Goal: Task Accomplishment & Management: Use online tool/utility

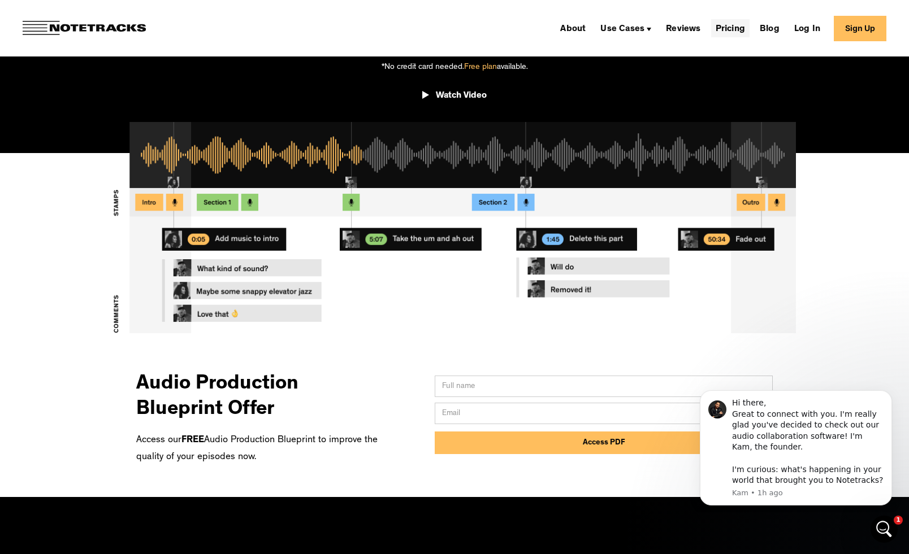
click at [732, 33] on link "Pricing" at bounding box center [730, 28] width 38 height 18
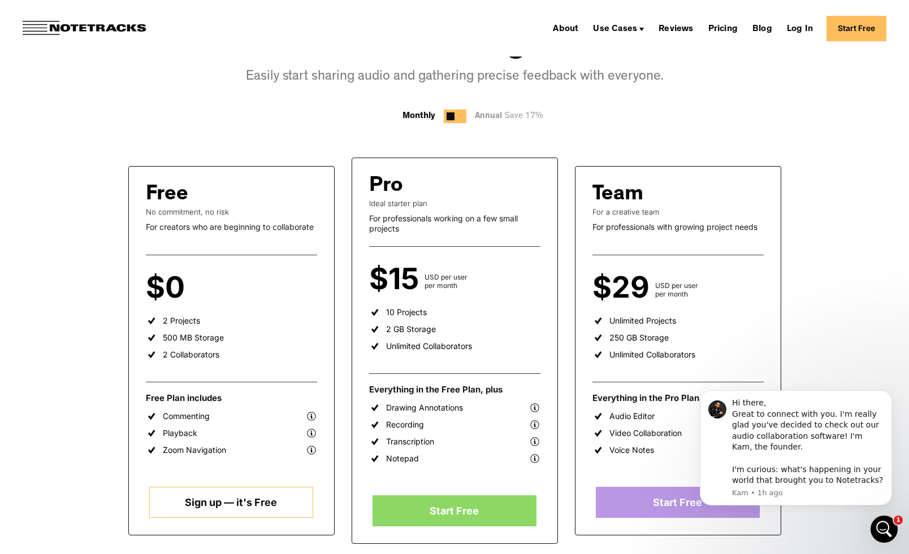
scroll to position [99, 0]
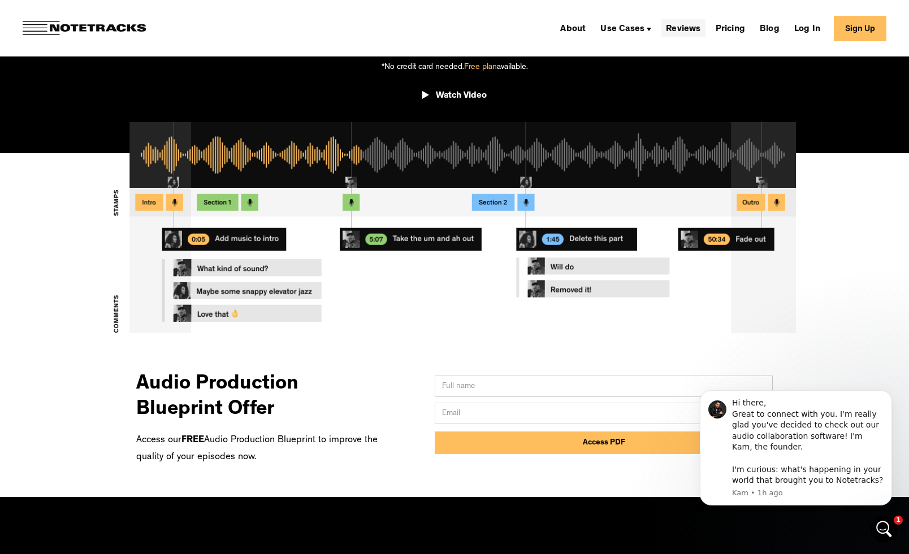
click at [677, 27] on link "Reviews" at bounding box center [683, 28] width 44 height 18
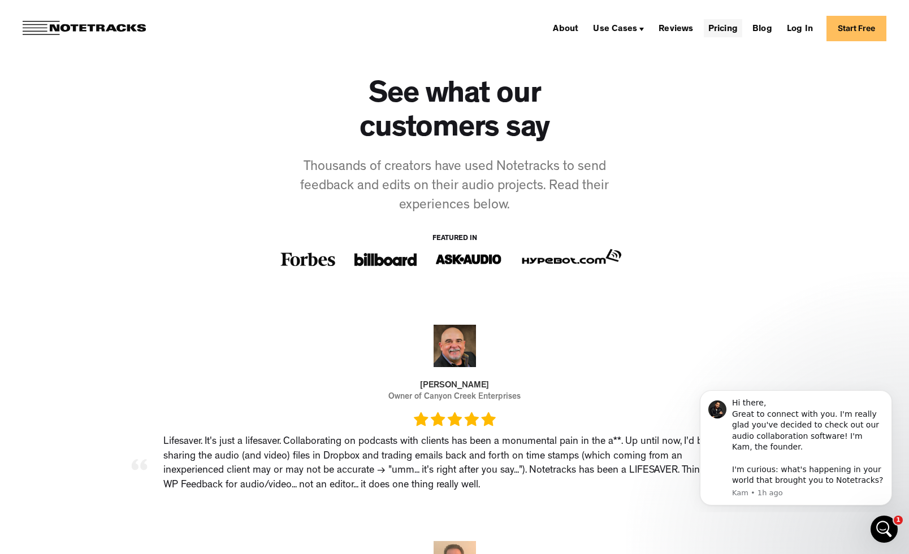
click at [723, 31] on link "Pricing" at bounding box center [723, 28] width 38 height 18
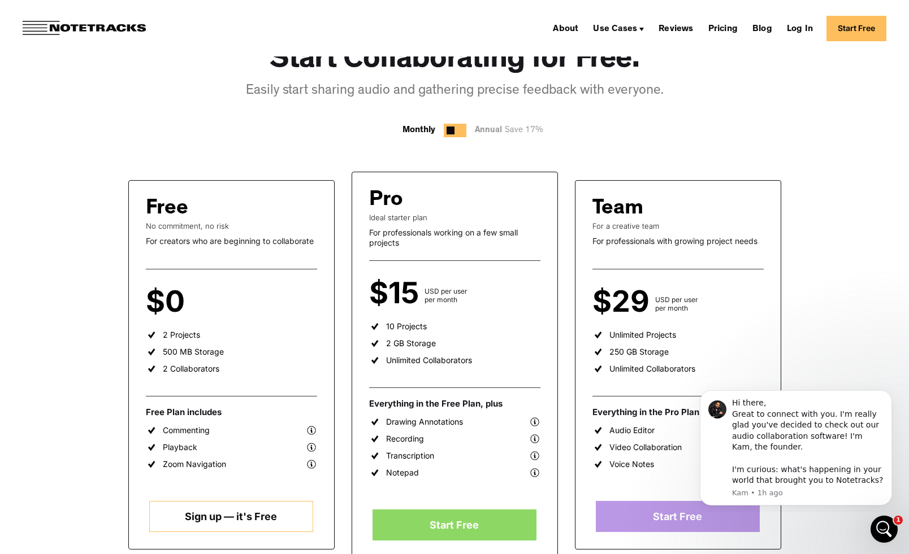
scroll to position [84, 0]
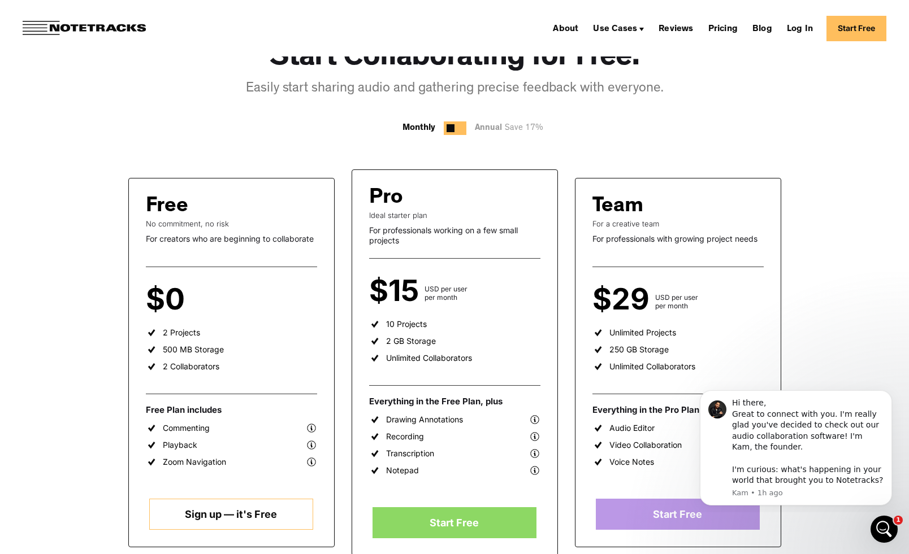
click at [267, 510] on link "Sign up — it's Free" at bounding box center [231, 514] width 164 height 31
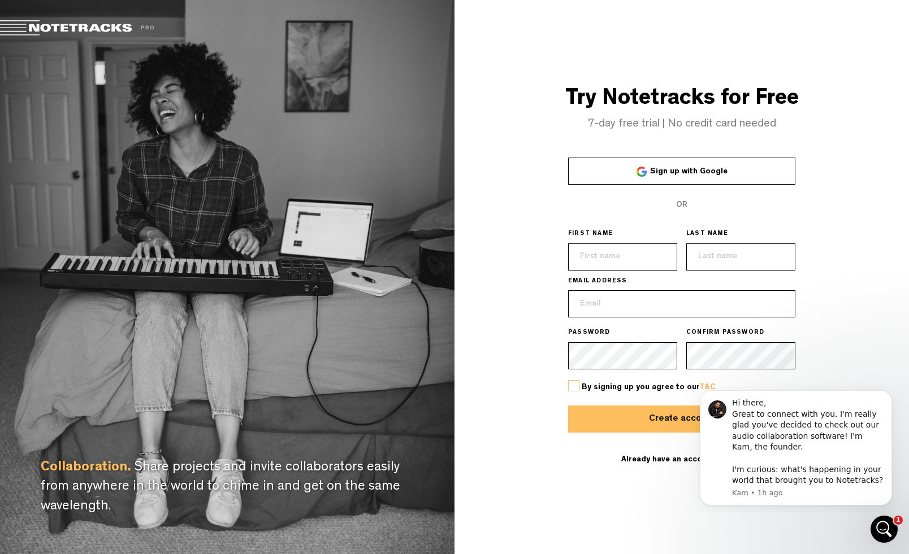
click at [615, 254] on input "text" at bounding box center [622, 257] width 109 height 27
type input "Joseph"
type input "Williams"
click at [745, 260] on input "Williams" at bounding box center [740, 257] width 109 height 27
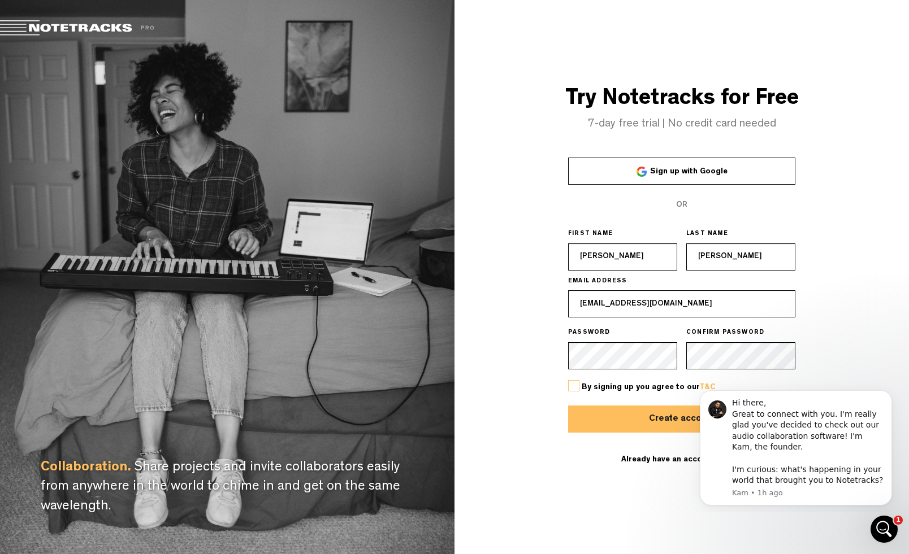
click at [834, 236] on div "Try Notetracks for Free 7-day free trial | No credit card needed Sign up with G…" at bounding box center [681, 277] width 454 height 554
click at [642, 307] on input "josephwilli12@gmail.com" at bounding box center [681, 303] width 227 height 27
type input "joe@jw.run"
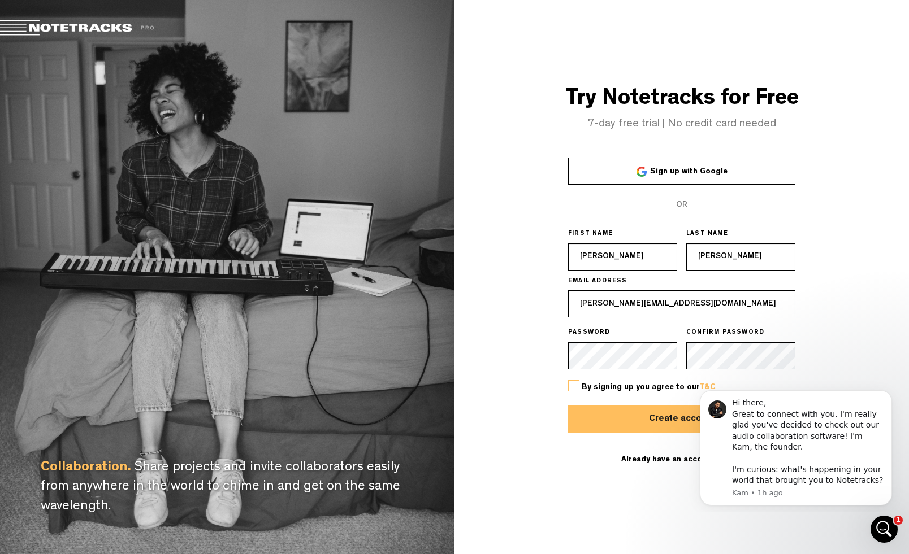
click at [531, 376] on div "Try Notetracks for Free 7-day free trial | No credit card needed Sign up with G…" at bounding box center [681, 277] width 454 height 554
click at [584, 388] on span "By signing up you agree to our T&C" at bounding box center [648, 388] width 134 height 8
click at [572, 384] on label at bounding box center [573, 385] width 11 height 11
click at [0, 0] on input "checkbox" at bounding box center [0, 0] width 0 height 0
click at [614, 419] on button "Create account" at bounding box center [681, 419] width 227 height 27
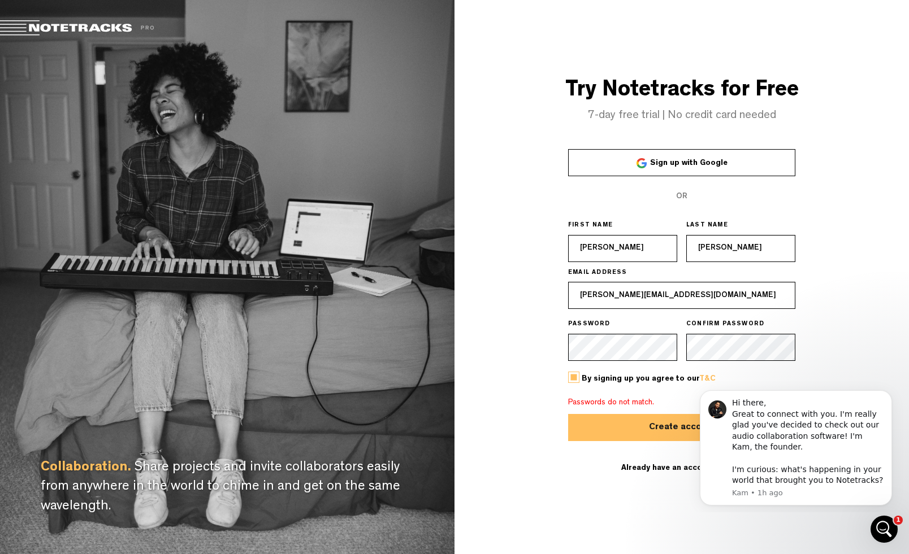
click at [658, 423] on button "Create account" at bounding box center [681, 427] width 227 height 27
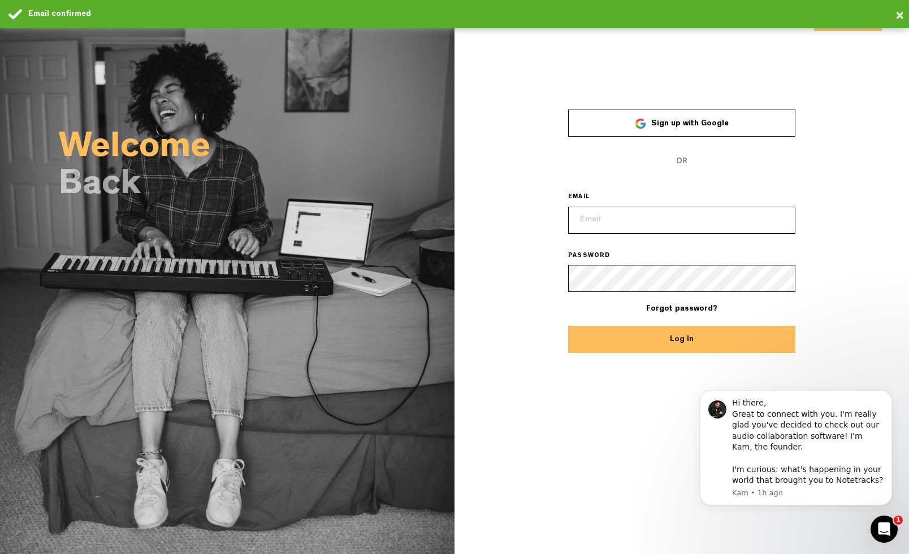
click at [620, 219] on input "email" at bounding box center [681, 220] width 227 height 27
click at [656, 207] on input "email" at bounding box center [681, 220] width 227 height 27
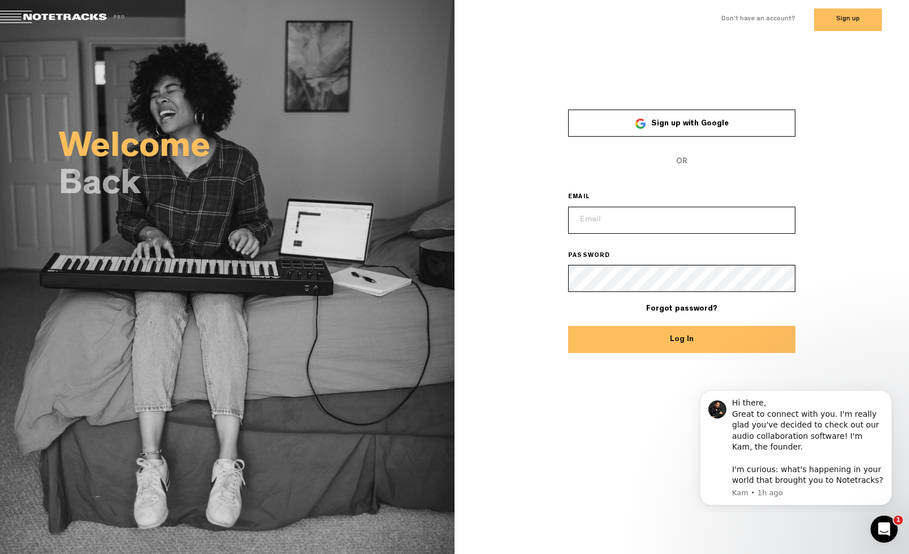
type input "joe@jw.run"
click at [662, 346] on button "Log In" at bounding box center [681, 339] width 227 height 27
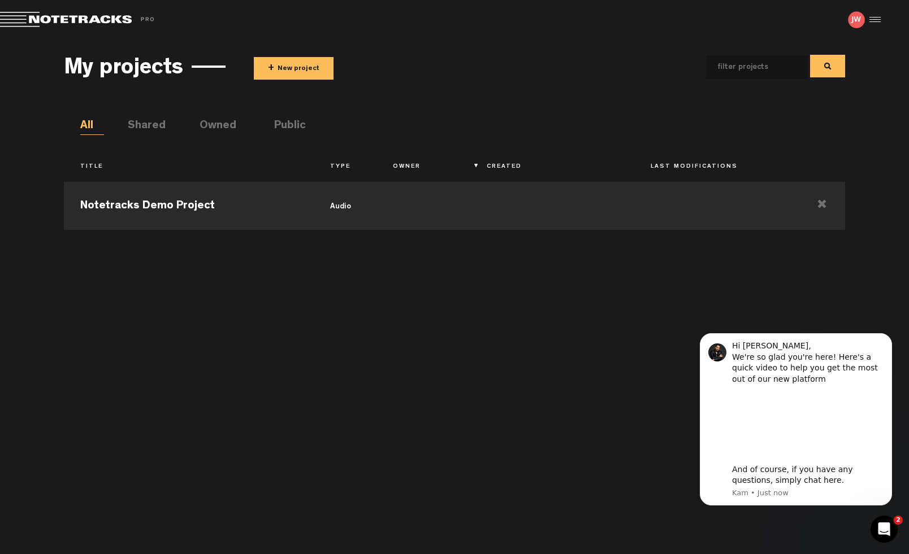
click at [881, 14] on div at bounding box center [873, 19] width 17 height 17
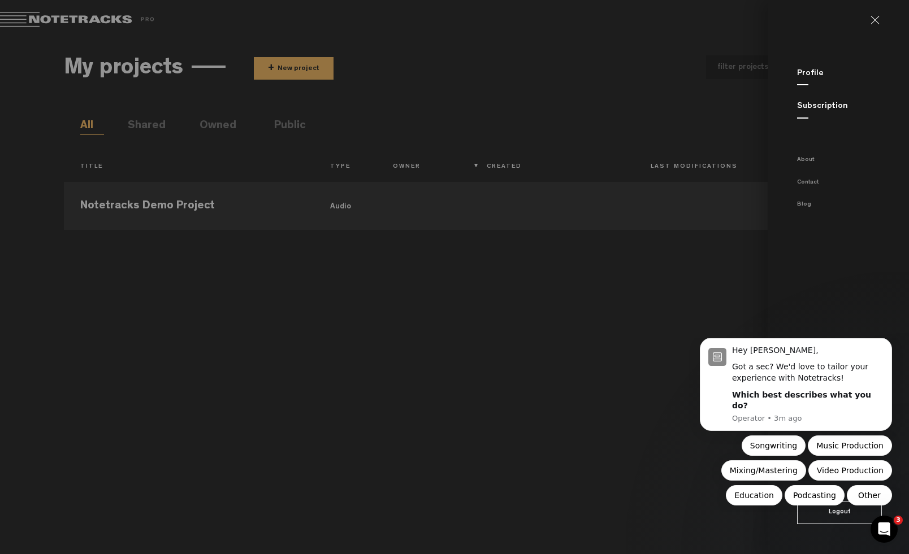
click at [287, 71] on md-backdrop at bounding box center [454, 277] width 909 height 554
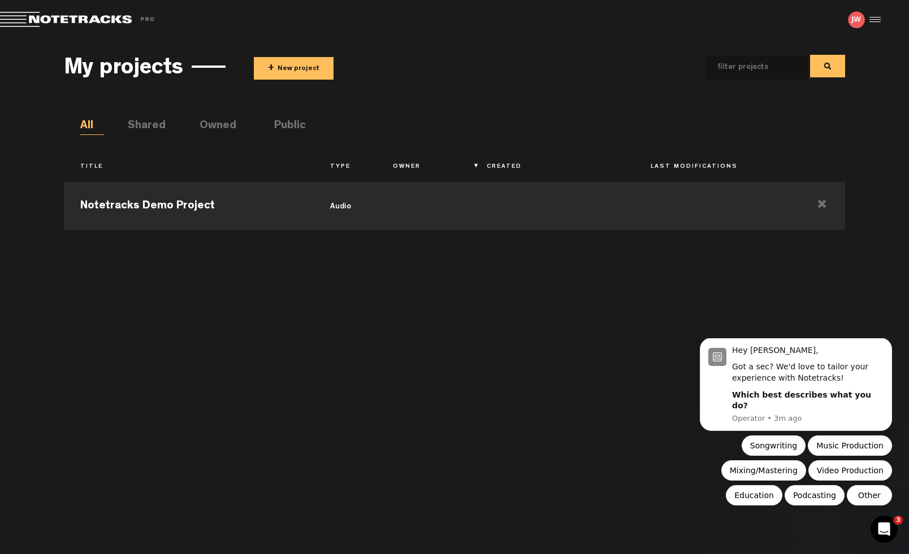
drag, startPoint x: 683, startPoint y: 491, endPoint x: 1, endPoint y: 156, distance: 759.4
click at [683, 491] on div "Notetracks Demo Project audio" at bounding box center [454, 359] width 781 height 367
click at [300, 68] on button "+ New project" at bounding box center [294, 68] width 80 height 23
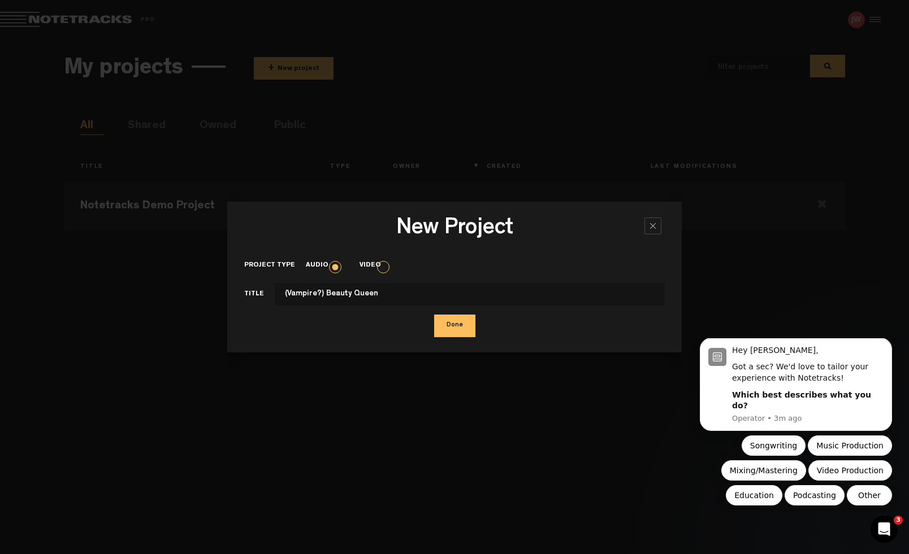
type input "(Vampire?) Beauty Queen"
click at [457, 325] on button "Done" at bounding box center [454, 326] width 41 height 23
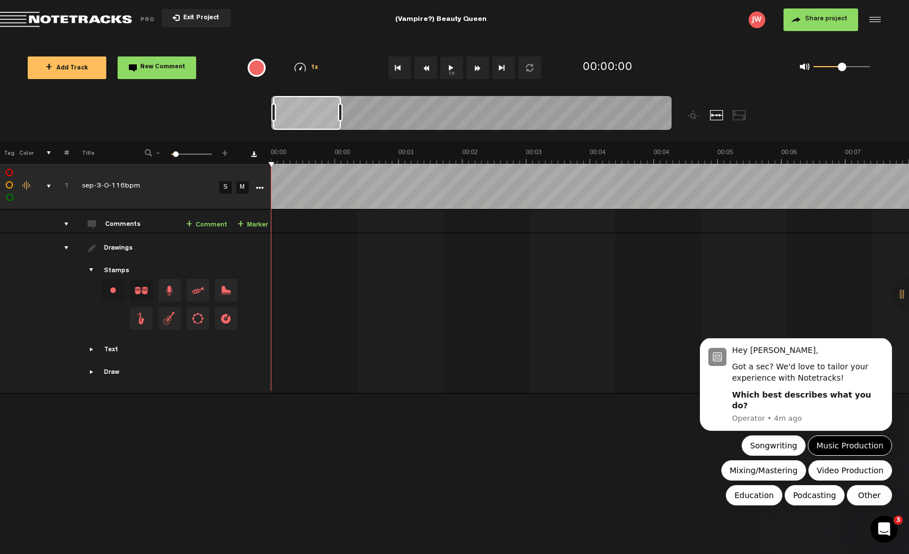
click at [833, 445] on button "Music Production" at bounding box center [849, 446] width 84 height 20
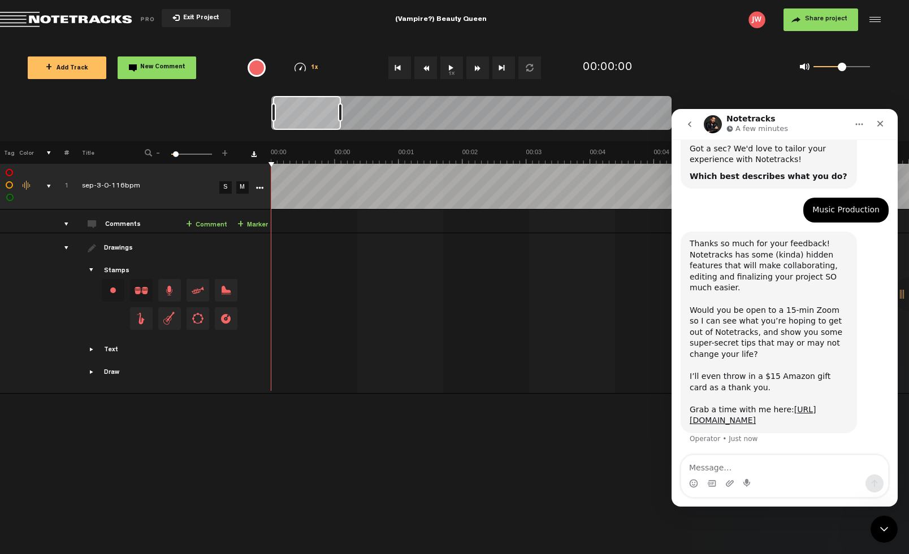
scroll to position [80, 0]
click at [748, 420] on link "https://calendly.com/kam_lal" at bounding box center [752, 413] width 126 height 20
click at [90, 351] on span "Showcase text" at bounding box center [92, 349] width 9 height 9
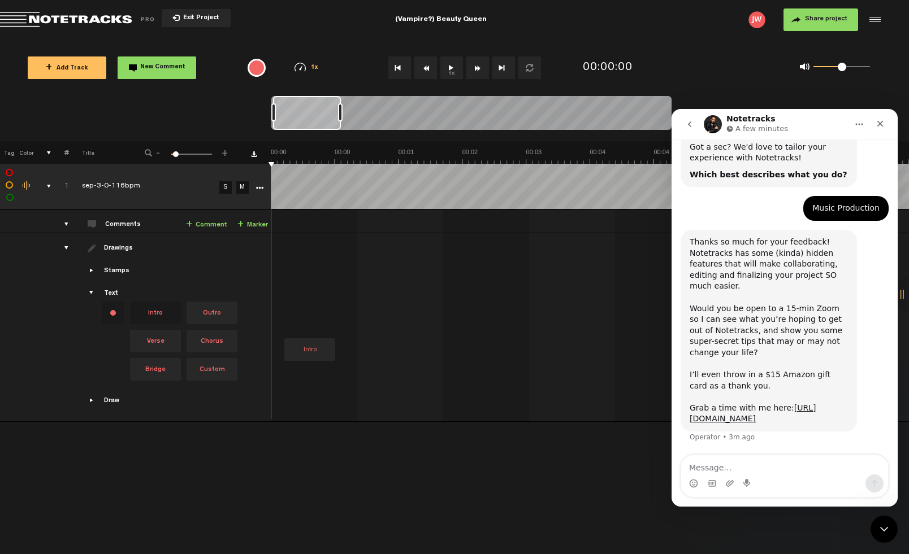
drag, startPoint x: 147, startPoint y: 311, endPoint x: 273, endPoint y: 298, distance: 126.6
click at [273, 298] on tr "Drawings Stamps Text Intro" at bounding box center [454, 327] width 909 height 189
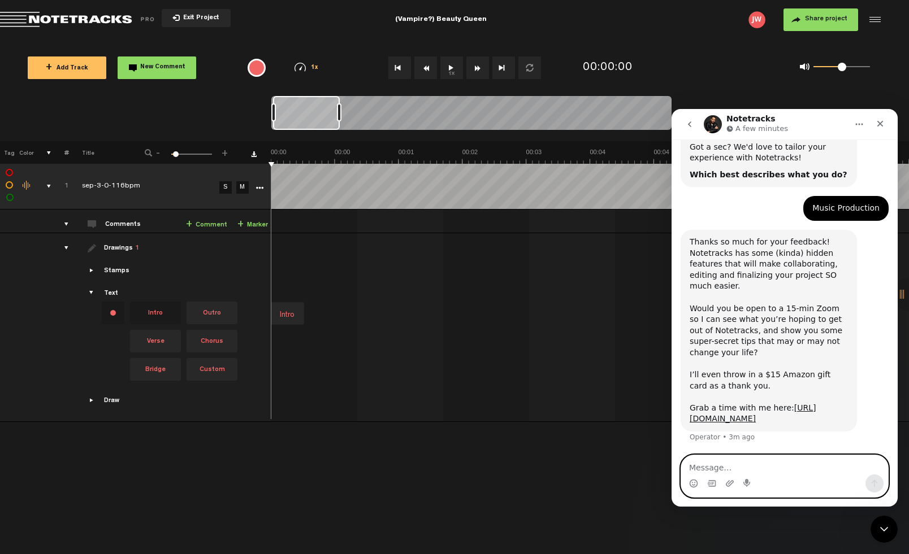
click at [797, 470] on textarea "Message…" at bounding box center [784, 464] width 207 height 19
type textarea "done"
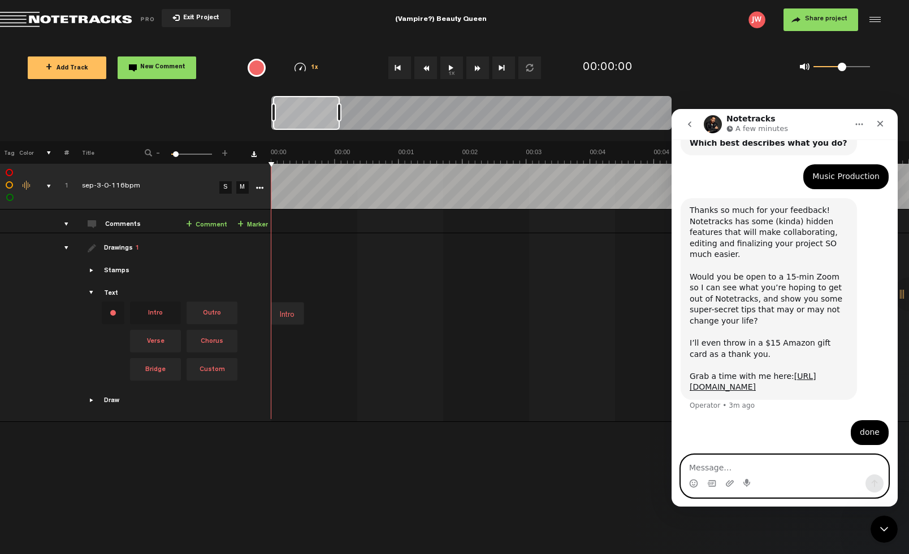
scroll to position [113, 0]
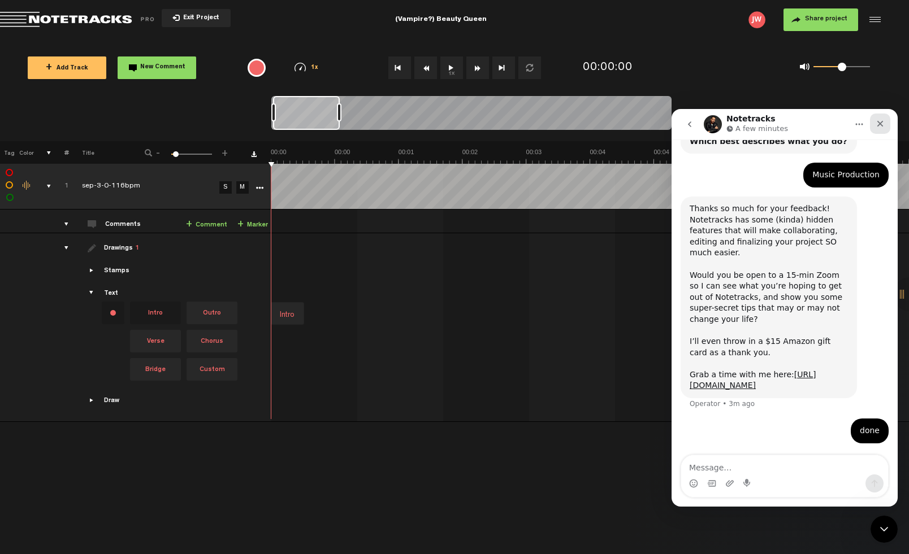
click at [883, 123] on icon "Close" at bounding box center [879, 123] width 9 height 9
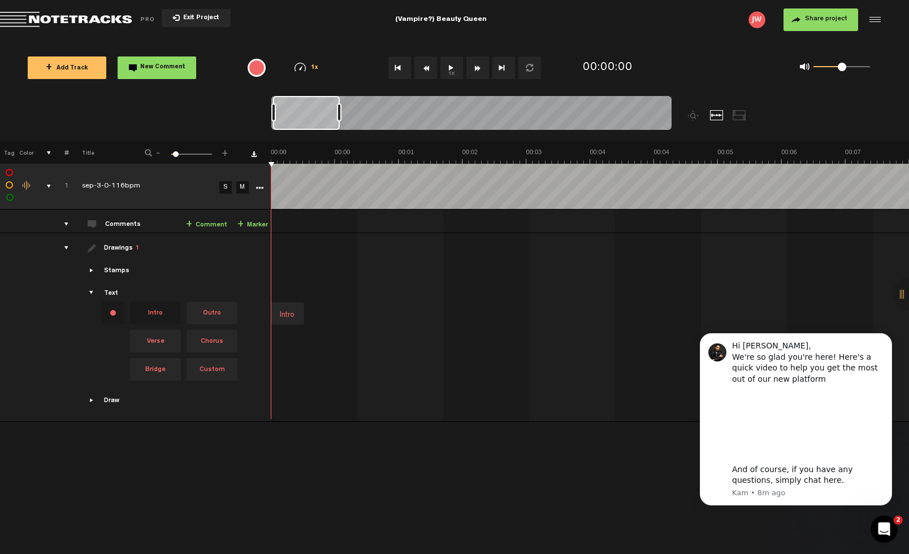
scroll to position [0, 0]
click at [887, 334] on icon "Dismiss notification" at bounding box center [888, 337] width 6 height 6
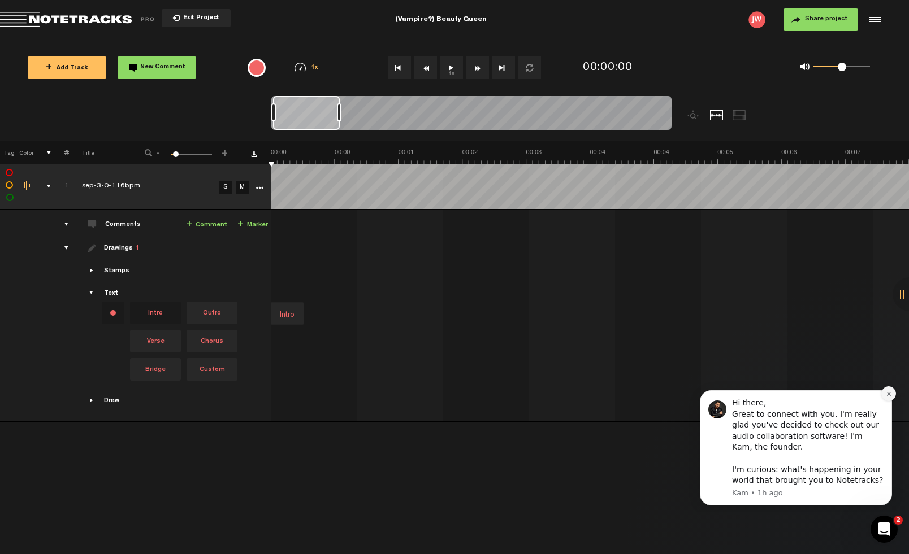
click at [889, 394] on icon "Dismiss notification" at bounding box center [888, 394] width 4 height 4
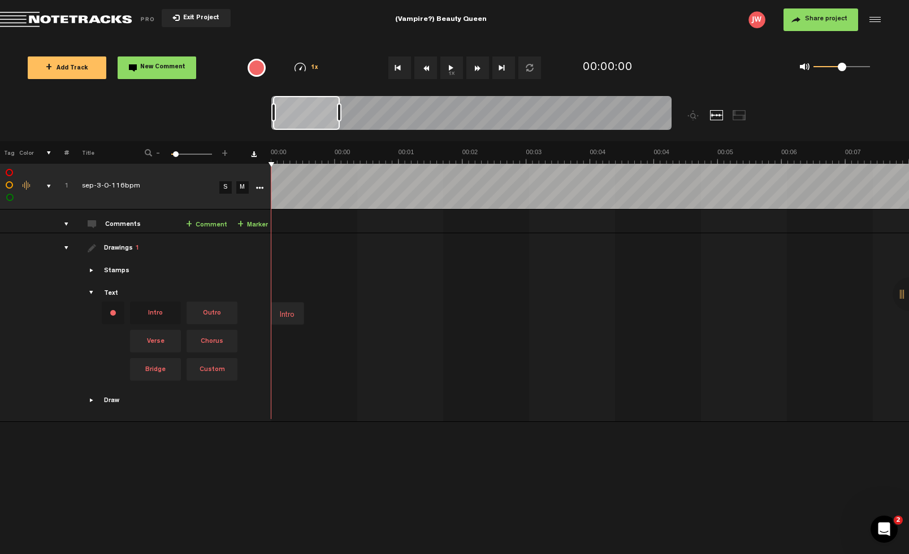
click at [453, 72] on button "1x" at bounding box center [451, 68] width 23 height 23
click at [249, 164] on tr "1 completed sep-3-0-116bpm S M Export to Headliner Update Download Download ori…" at bounding box center [454, 187] width 909 height 46
click at [267, 186] on tr "1 completed sep-3-0-116bpm S M Export to Headliner Update Download Download ori…" at bounding box center [454, 187] width 909 height 46
drag, startPoint x: 280, startPoint y: 163, endPoint x: 260, endPoint y: 163, distance: 19.2
click at [260, 163] on tr "Tag Color # Title - 1 100 6 +" at bounding box center [454, 152] width 909 height 23
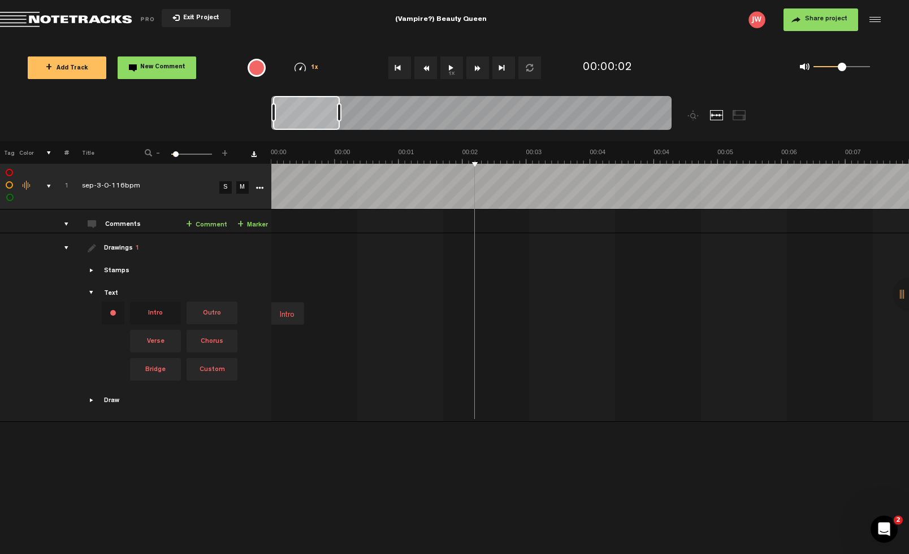
click at [683, 381] on td "Intro" at bounding box center [590, 327] width 638 height 189
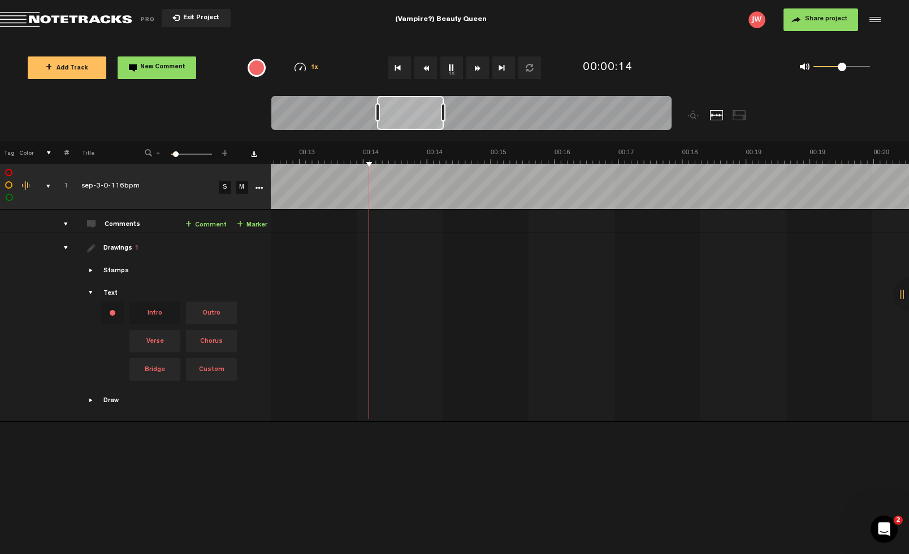
scroll to position [0, 789]
drag, startPoint x: 160, startPoint y: 343, endPoint x: 785, endPoint y: 272, distance: 628.4
click at [785, 272] on tr "Drawings 1 Stamps Text Intro +" at bounding box center [453, 327] width 909 height 189
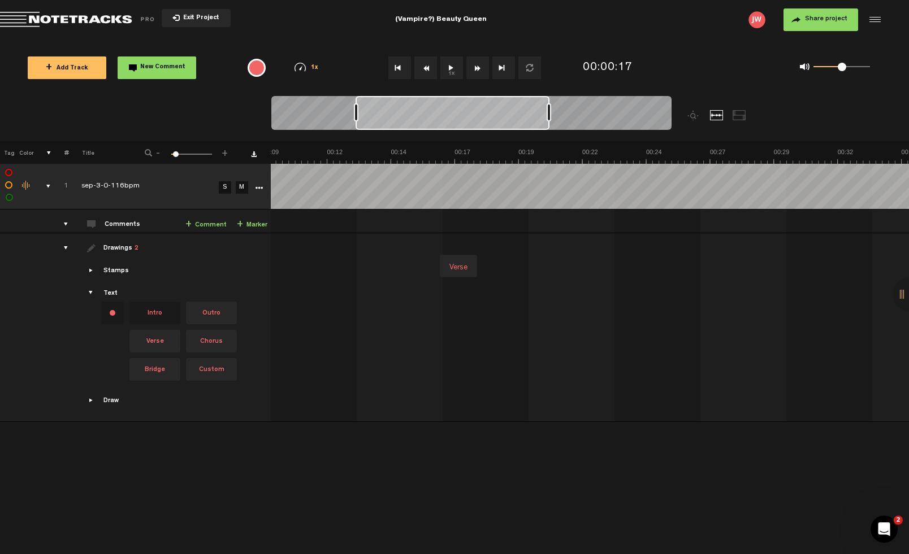
scroll to position [0, 131]
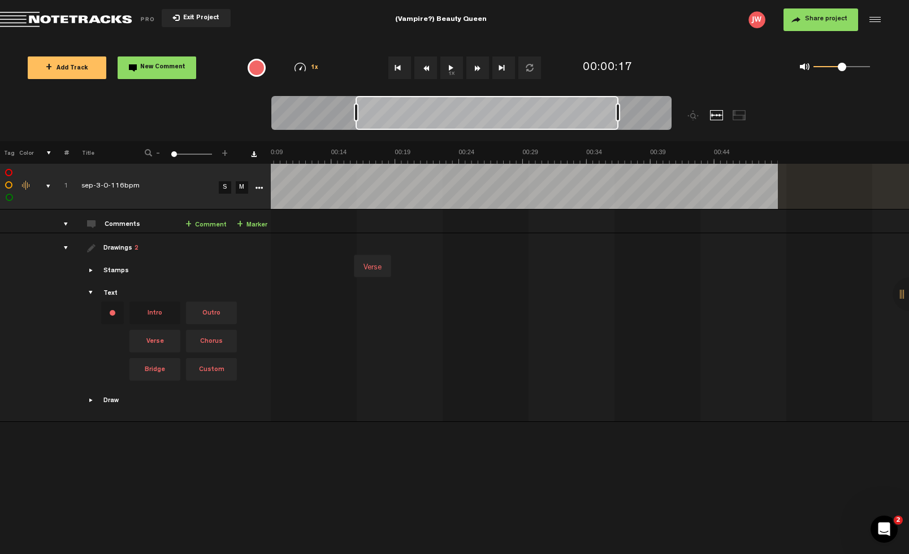
drag, startPoint x: 422, startPoint y: 112, endPoint x: 614, endPoint y: 92, distance: 193.8
click at [617, 40] on div "Loading... + Add Track New Comment 1x 0.25x 0.5x 0.75x 1x 1.25x 1.5x 1.75x 2x A…" at bounding box center [454, 40] width 909 height 0
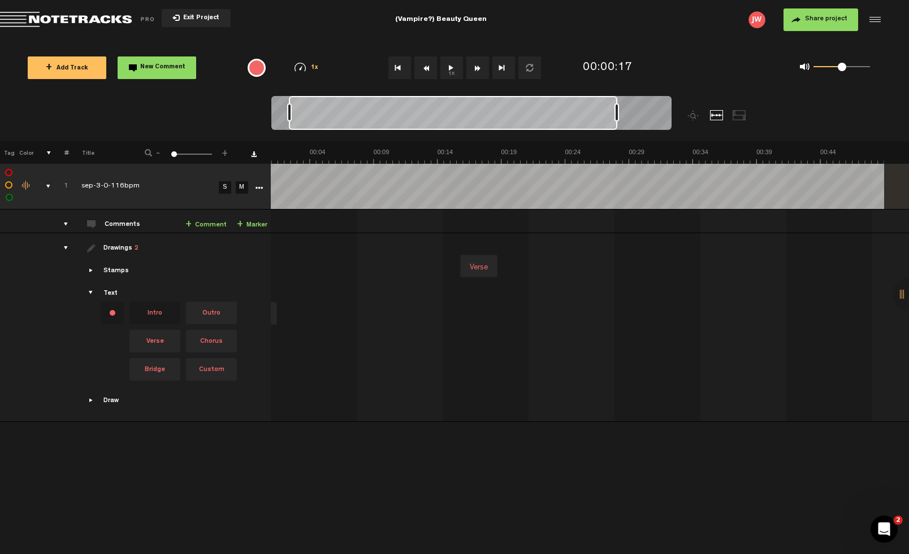
scroll to position [0, 0]
drag, startPoint x: 355, startPoint y: 111, endPoint x: 223, endPoint y: 116, distance: 132.3
click at [223, 116] on nt-zoom-navigation-bar at bounding box center [454, 118] width 909 height 45
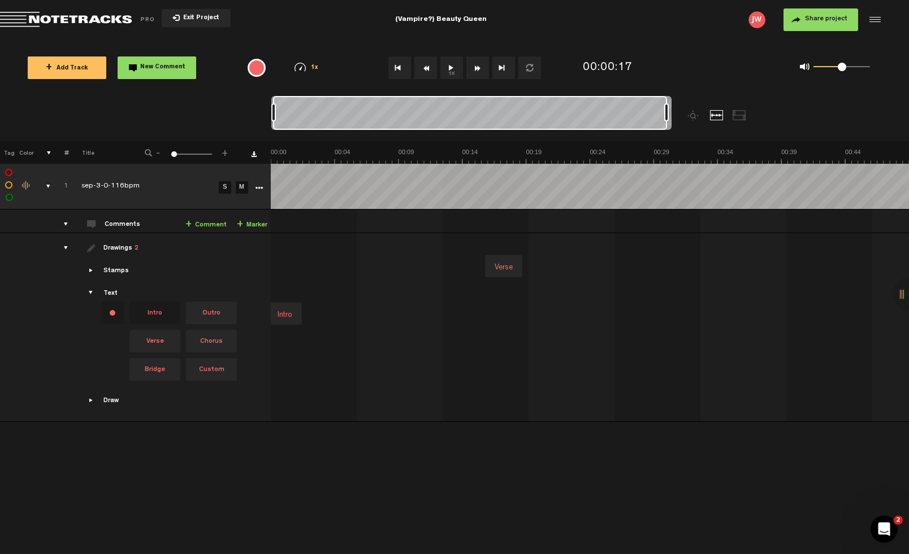
drag, startPoint x: 614, startPoint y: 115, endPoint x: 722, endPoint y: 99, distance: 109.1
click at [723, 99] on div at bounding box center [521, 118] width 500 height 45
drag, startPoint x: 162, startPoint y: 341, endPoint x: 594, endPoint y: 224, distance: 447.1
click at [594, 224] on tbody "1 completed sep-3-0-116bpm S M Export to Headliner Update Download Download ori…" at bounding box center [453, 293] width 909 height 258
click at [607, 233] on td "Verse Intro" at bounding box center [590, 327] width 638 height 189
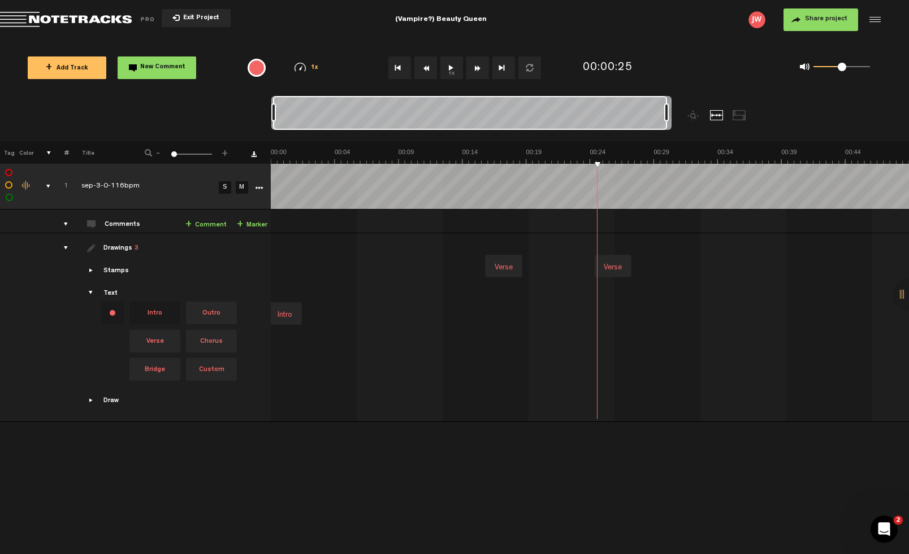
drag, startPoint x: 624, startPoint y: 264, endPoint x: 614, endPoint y: 264, distance: 10.7
click at [614, 264] on div "Verse" at bounding box center [612, 268] width 27 height 16
click at [618, 261] on div "Verse" at bounding box center [611, 267] width 27 height 16
type input "Verse 2"
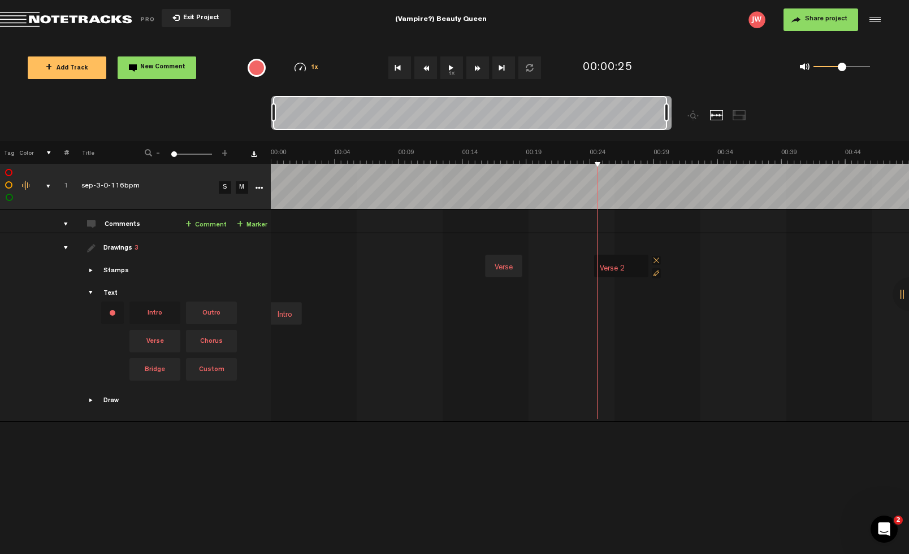
click at [511, 265] on div "Verse" at bounding box center [503, 268] width 27 height 16
type input "Verse 1"
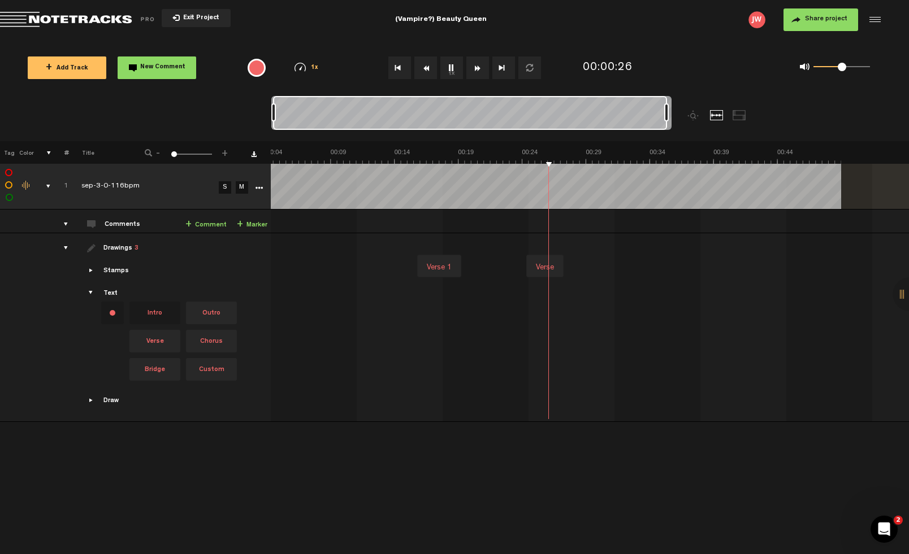
scroll to position [0, 136]
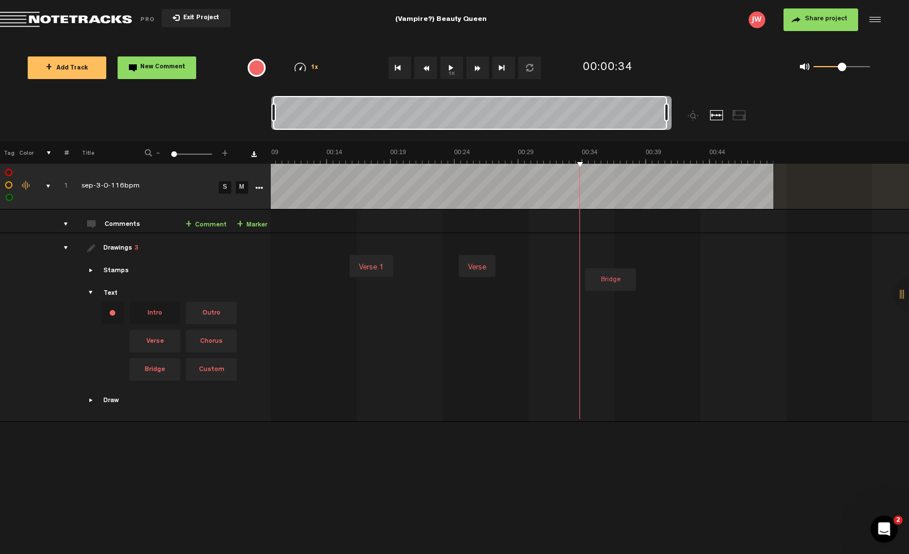
click at [558, 203] on tbody "1 completed sep-3-0-116bpm S M Export to Headliner Update Download Download ori…" at bounding box center [453, 293] width 909 height 258
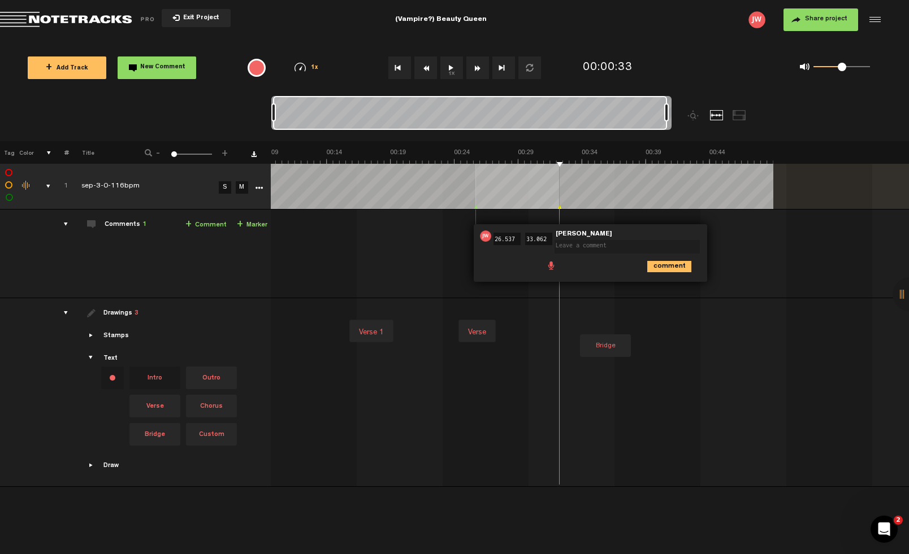
click at [584, 291] on div "00:26 26.537 - 00:33 33.062 • Joseph Williams: "" Joseph Williams comment" at bounding box center [455, 258] width 636 height 79
click at [585, 306] on td "Verse 1 Verse Intro" at bounding box center [590, 392] width 638 height 189
click at [572, 309] on div "Verse 1 Verse Bridge Intro" at bounding box center [456, 330] width 638 height 47
click at [652, 268] on icon "comment" at bounding box center [669, 266] width 44 height 11
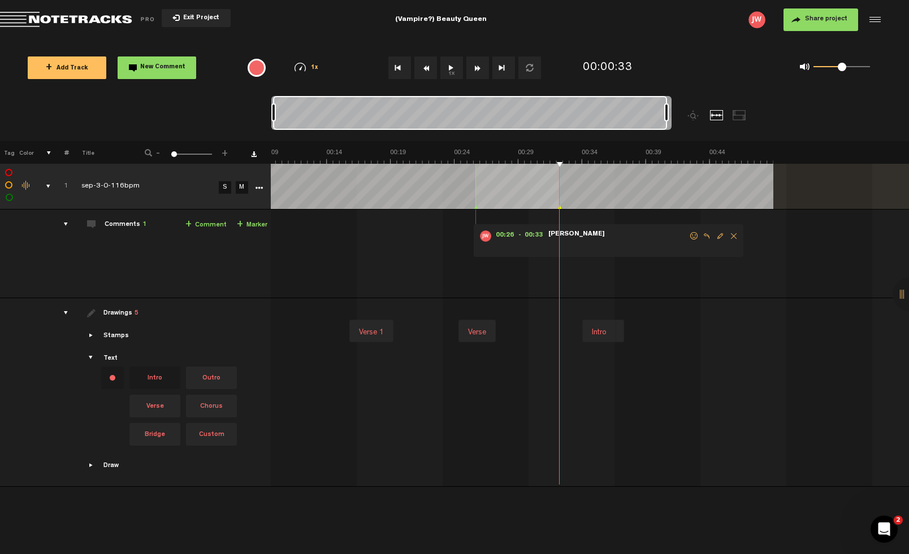
click at [731, 236] on span "Delete comment" at bounding box center [734, 236] width 14 height 8
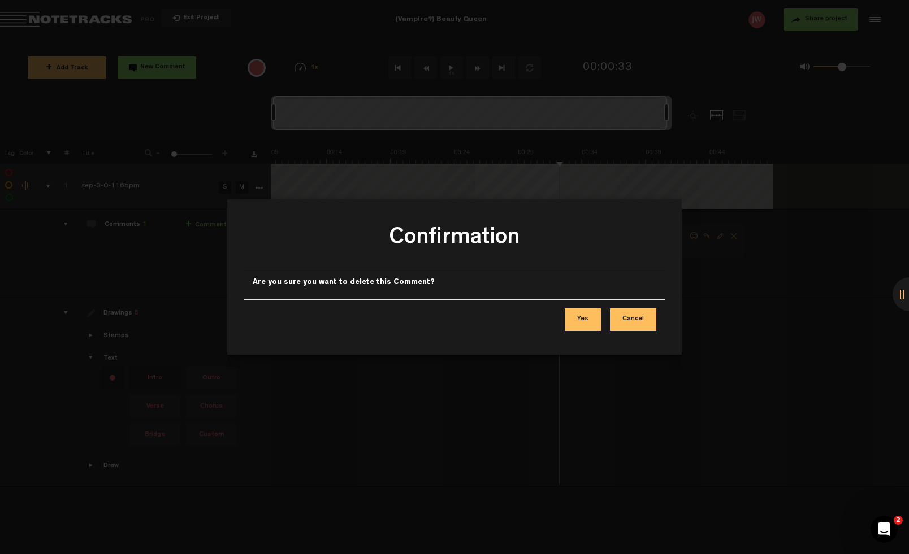
click at [587, 320] on button "Yes" at bounding box center [582, 320] width 36 height 23
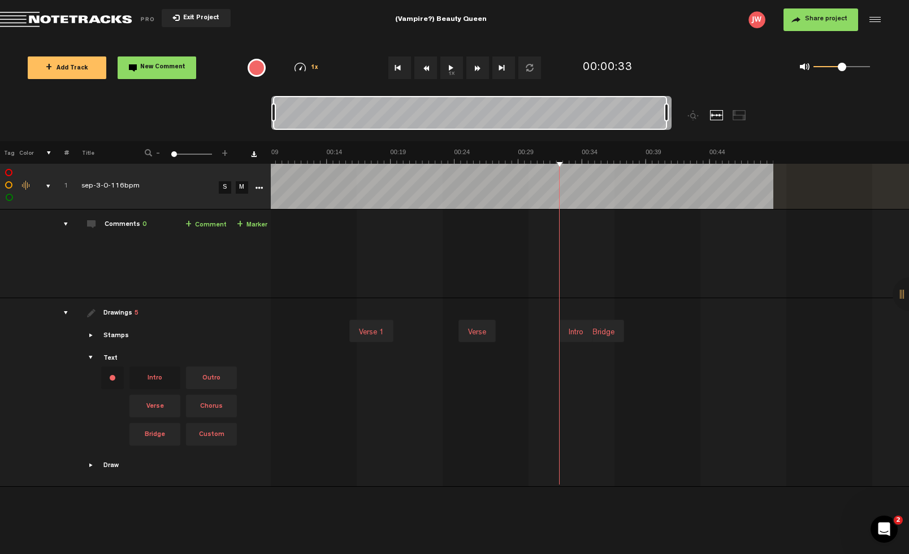
drag, startPoint x: 607, startPoint y: 329, endPoint x: 583, endPoint y: 329, distance: 23.7
click at [583, 329] on div "Intro" at bounding box center [576, 333] width 24 height 16
drag, startPoint x: 605, startPoint y: 326, endPoint x: 582, endPoint y: 325, distance: 22.6
click at [582, 325] on div "Bridge" at bounding box center [580, 332] width 31 height 16
click at [649, 346] on div "Verse 1 Verse Bridge" at bounding box center [456, 330] width 638 height 47
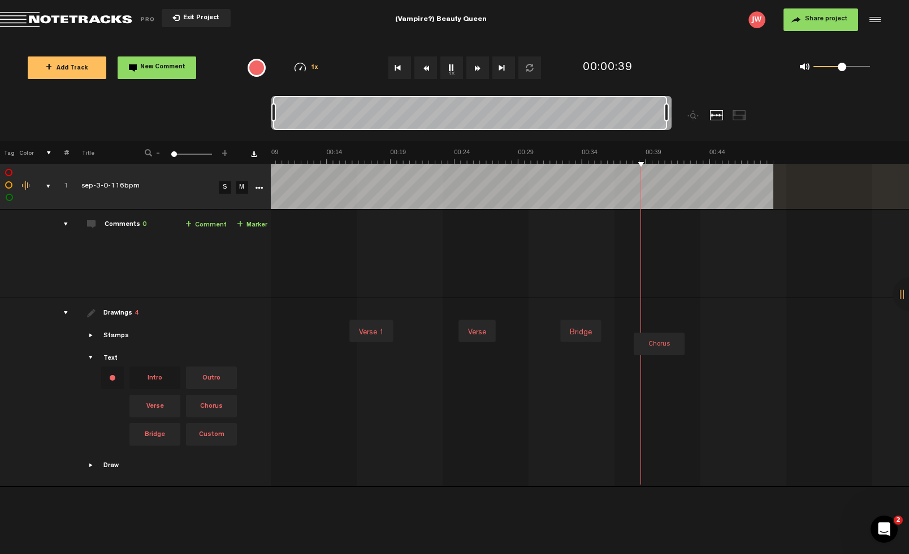
drag, startPoint x: 220, startPoint y: 405, endPoint x: 622, endPoint y: 265, distance: 424.8
click at [622, 265] on tbody "1 completed sep-3-0-116bpm S M Export to Headliner Update Download Download ori…" at bounding box center [453, 325] width 909 height 323
click at [623, 294] on div at bounding box center [455, 258] width 636 height 79
click at [654, 336] on div "Verse 1 Verse Bridge" at bounding box center [456, 330] width 638 height 47
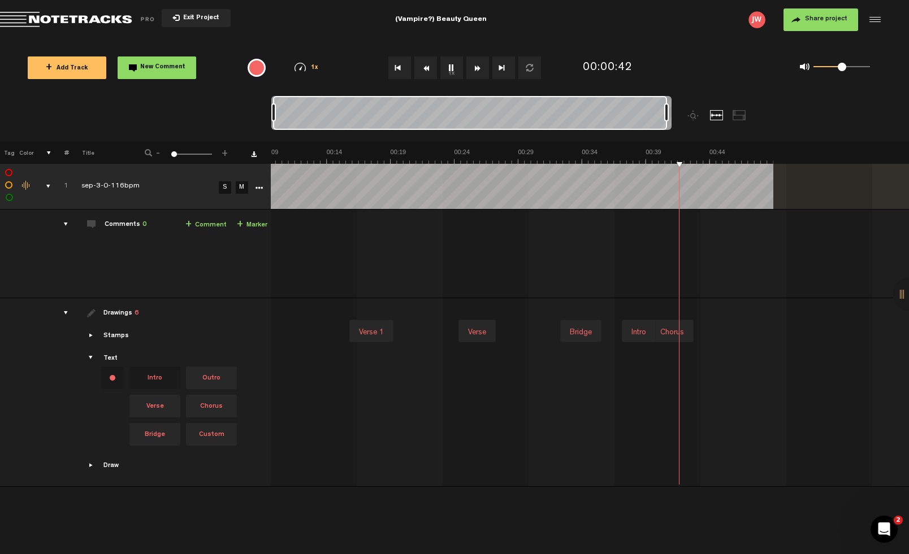
drag, startPoint x: 669, startPoint y: 332, endPoint x: 641, endPoint y: 332, distance: 28.3
click at [641, 332] on div "Intro" at bounding box center [639, 333] width 24 height 16
drag, startPoint x: 674, startPoint y: 331, endPoint x: 649, endPoint y: 331, distance: 25.4
click at [649, 331] on div "Chorus" at bounding box center [646, 335] width 33 height 16
click at [584, 332] on div "Bridge" at bounding box center [580, 333] width 31 height 16
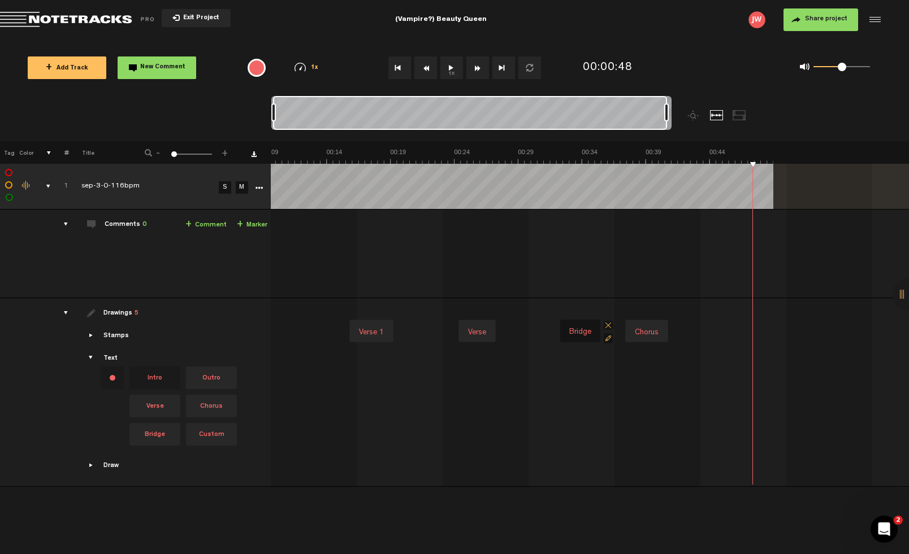
click at [584, 332] on div "Bridge" at bounding box center [579, 332] width 31 height 16
click at [592, 335] on input "Bridge" at bounding box center [586, 334] width 45 height 15
type input "pe-chous"
click at [585, 359] on div "Intro" at bounding box center [456, 378] width 638 height 47
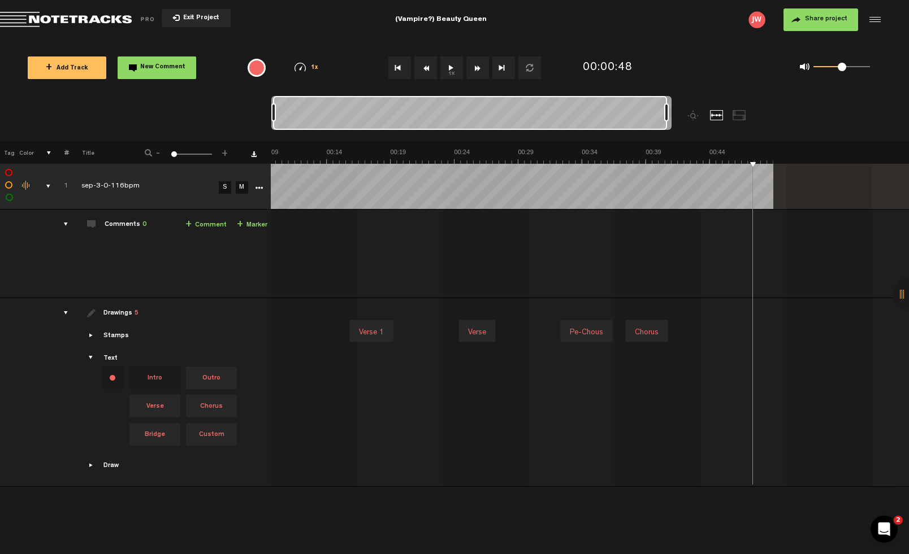
click at [585, 359] on div "Intro" at bounding box center [456, 378] width 638 height 47
click at [582, 356] on div "Intro Intro" at bounding box center [456, 378] width 638 height 47
click at [592, 375] on div "Intro" at bounding box center [595, 380] width 24 height 16
click at [592, 375] on div "Intro" at bounding box center [598, 380] width 24 height 16
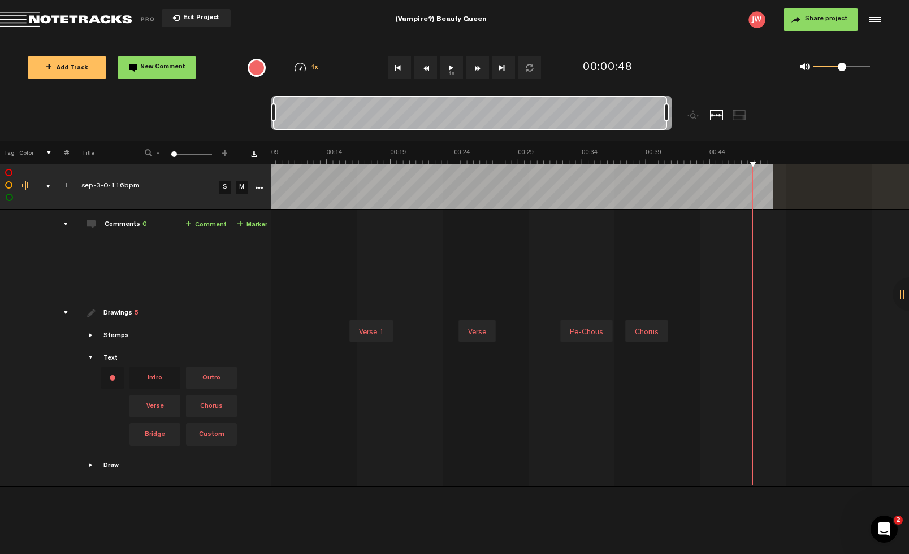
click at [117, 224] on div "Comments 0" at bounding box center [126, 225] width 42 height 10
click at [194, 225] on link "+ Comment" at bounding box center [205, 225] width 41 height 13
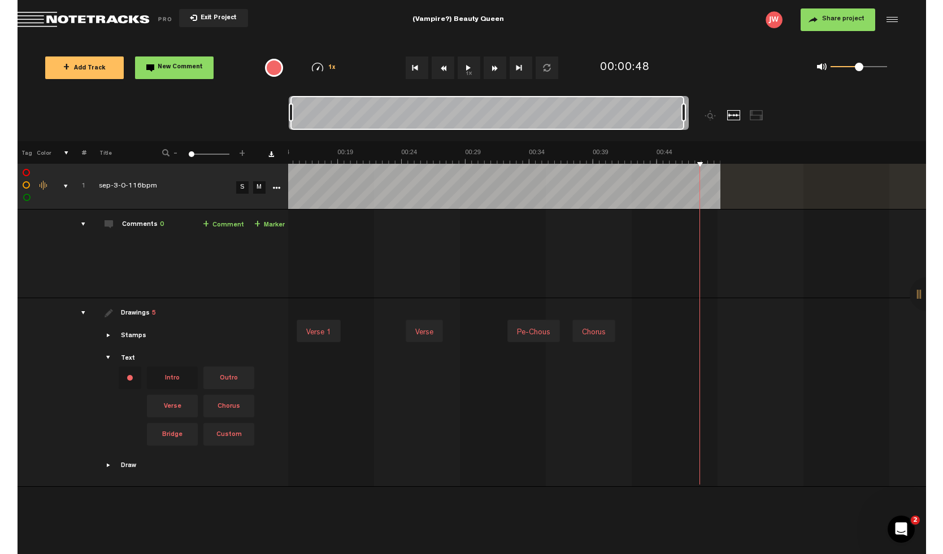
scroll to position [0, 206]
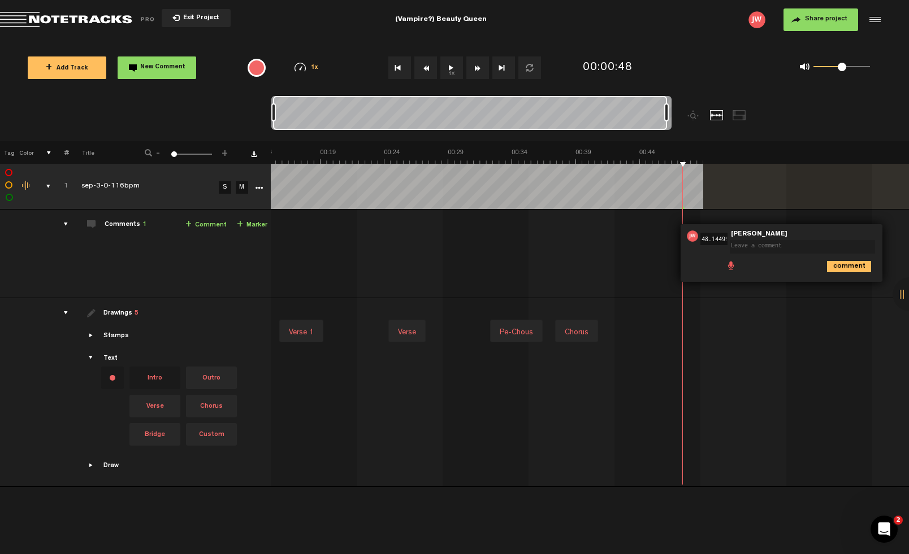
click at [762, 301] on td "Verse 1 Verse pe-chous Chorus Intro" at bounding box center [590, 392] width 638 height 189
click at [704, 228] on div "00:48 48.144999999999996 - NaN:NaN • Joseph Williams: "" Joseph Williams comment" at bounding box center [781, 253] width 202 height 58
click at [776, 244] on textarea at bounding box center [801, 247] width 145 height 14
type textarea "a"
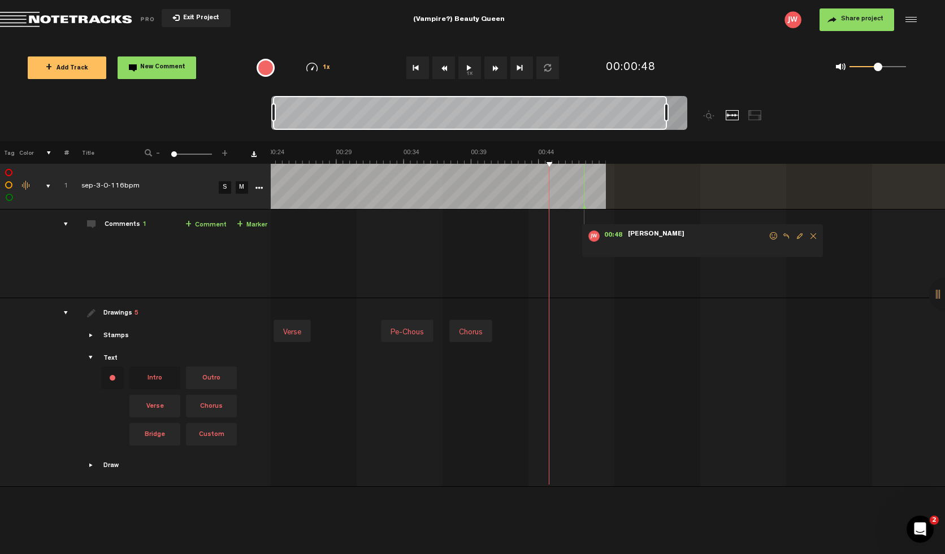
scroll to position [0, 646]
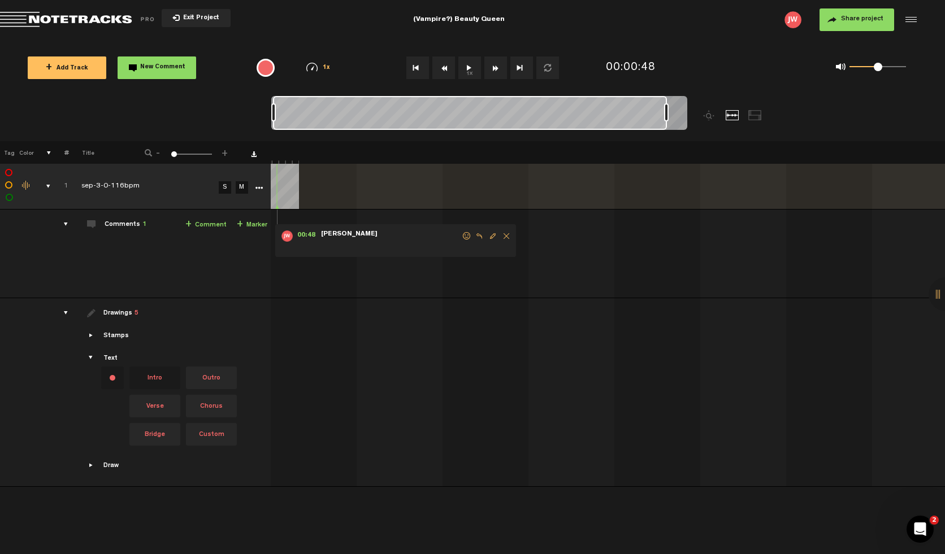
click at [501, 235] on span "Delete comment" at bounding box center [507, 236] width 14 height 8
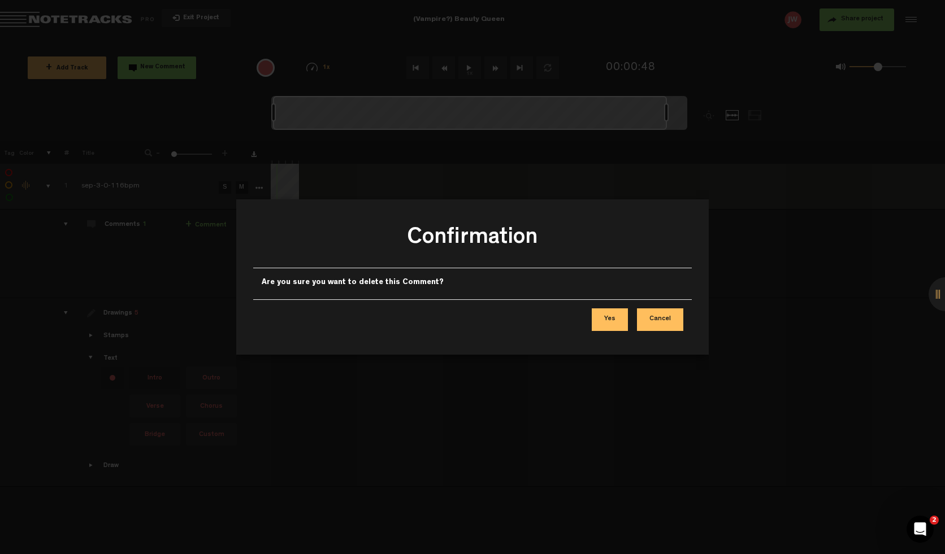
click at [611, 316] on button "Yes" at bounding box center [610, 320] width 36 height 23
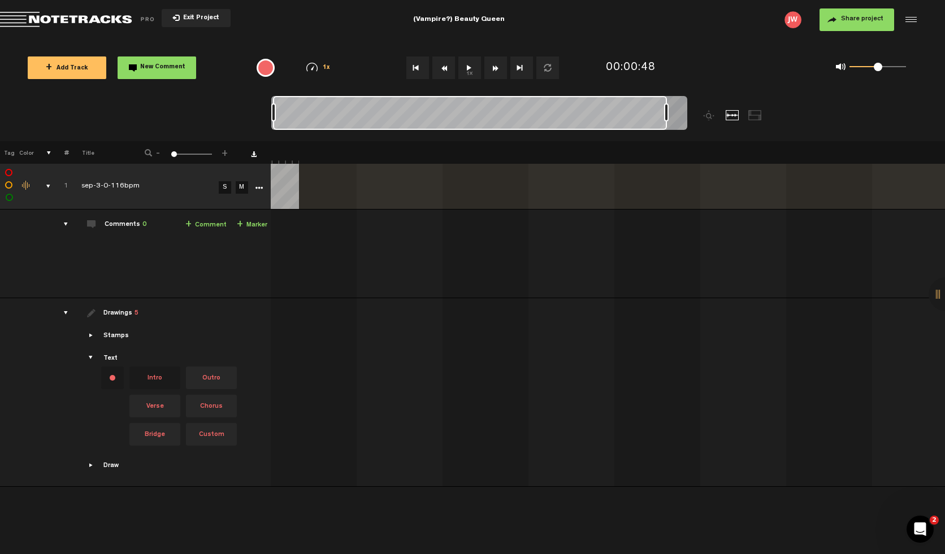
scroll to position [0, 0]
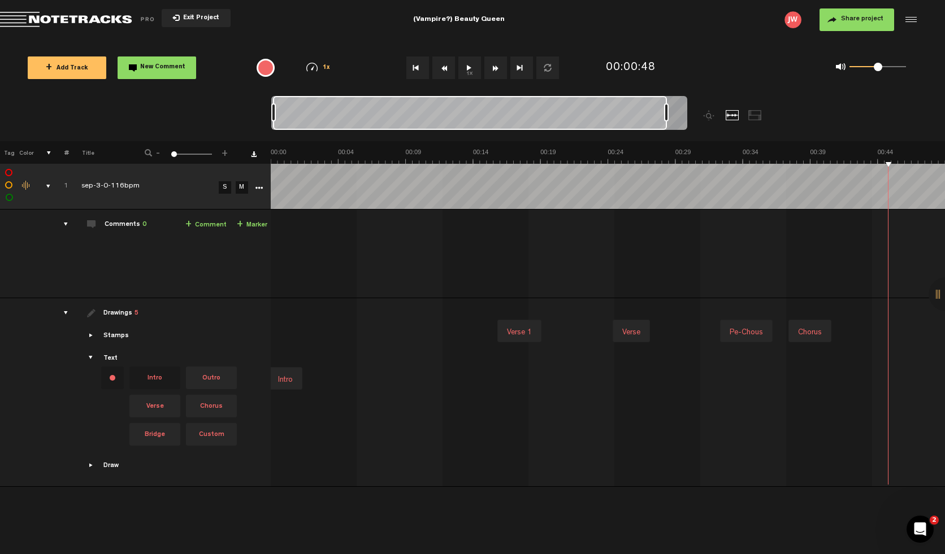
drag, startPoint x: 665, startPoint y: 114, endPoint x: 714, endPoint y: 107, distance: 49.0
click at [715, 108] on div at bounding box center [531, 118] width 520 height 45
drag, startPoint x: 666, startPoint y: 111, endPoint x: 691, endPoint y: 109, distance: 24.4
click at [691, 109] on div at bounding box center [531, 118] width 520 height 45
click at [253, 225] on link "+ Marker" at bounding box center [252, 225] width 31 height 13
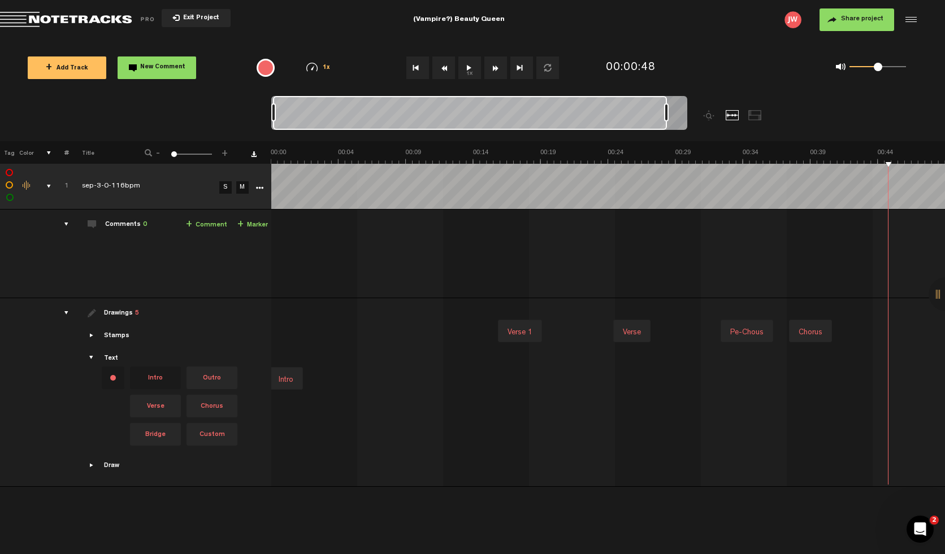
scroll to position [0, 205]
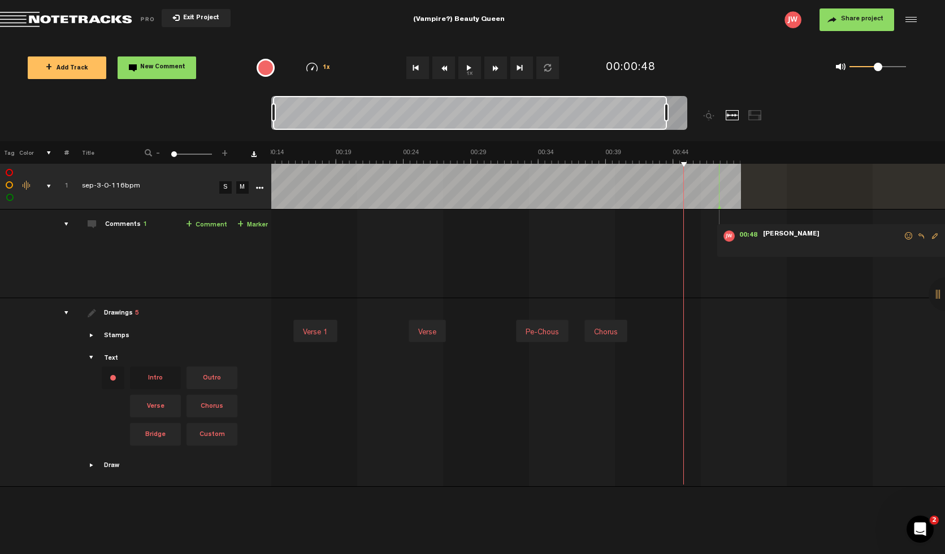
click at [564, 245] on div "00:48 - NaN:NaN • Joseph Williams: "" Joseph Williams" at bounding box center [404, 258] width 672 height 79
drag, startPoint x: 784, startPoint y: 239, endPoint x: 650, endPoint y: 251, distance: 134.5
click at [650, 251] on div "00:48 - NaN:NaN • Joseph Williams: "" Joseph Williams" at bounding box center [404, 258] width 672 height 79
click at [908, 237] on span "Reply to comment" at bounding box center [921, 236] width 14 height 8
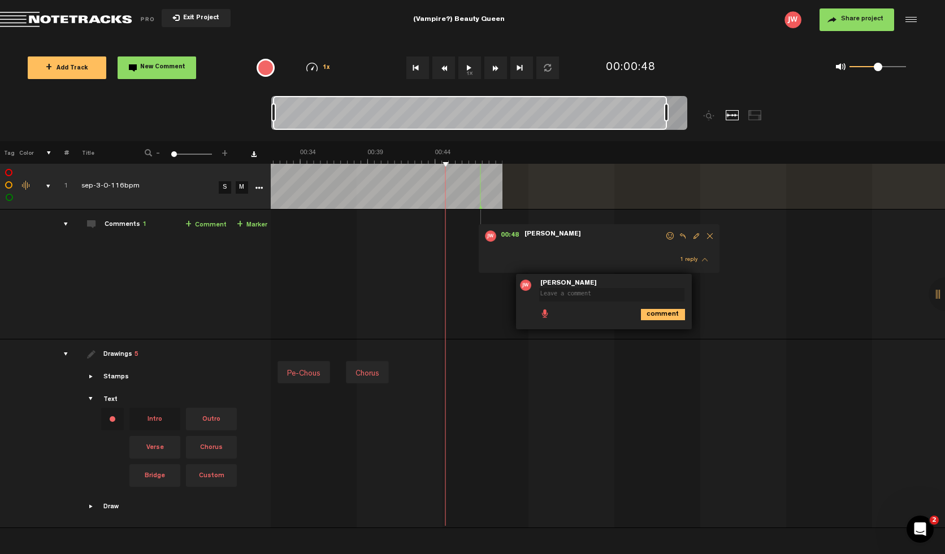
scroll to position [0, 442]
click at [724, 286] on span "Delete comment" at bounding box center [726, 285] width 14 height 8
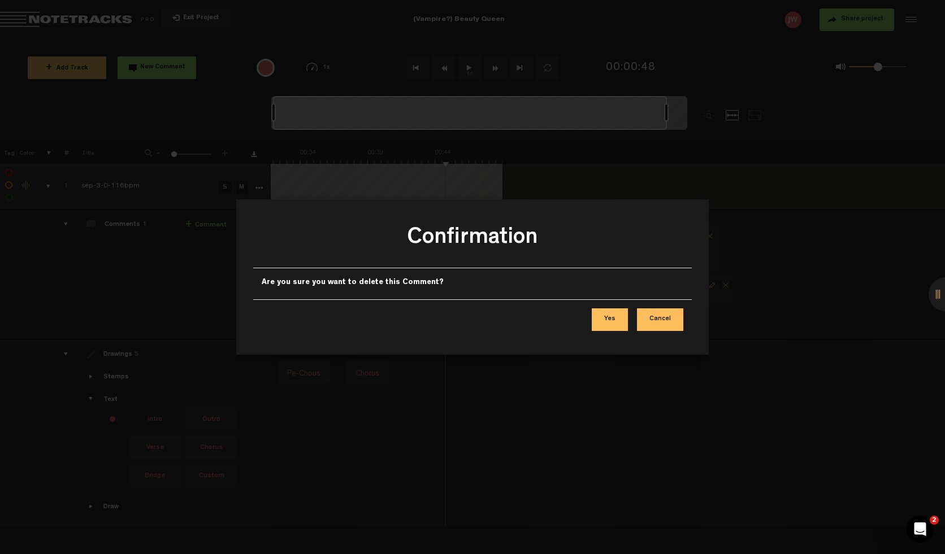
click at [611, 324] on button "Yes" at bounding box center [610, 320] width 36 height 23
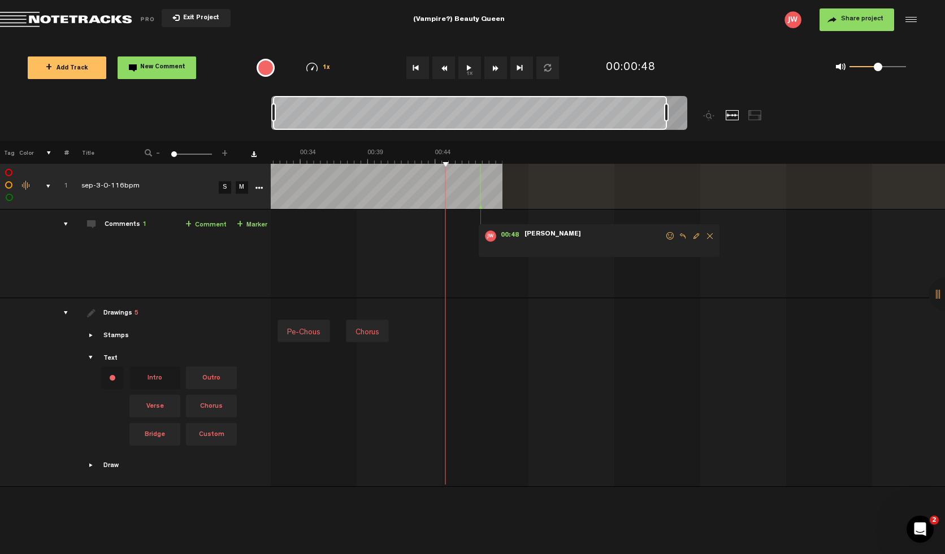
click at [711, 233] on span "Delete comment" at bounding box center [710, 236] width 14 height 8
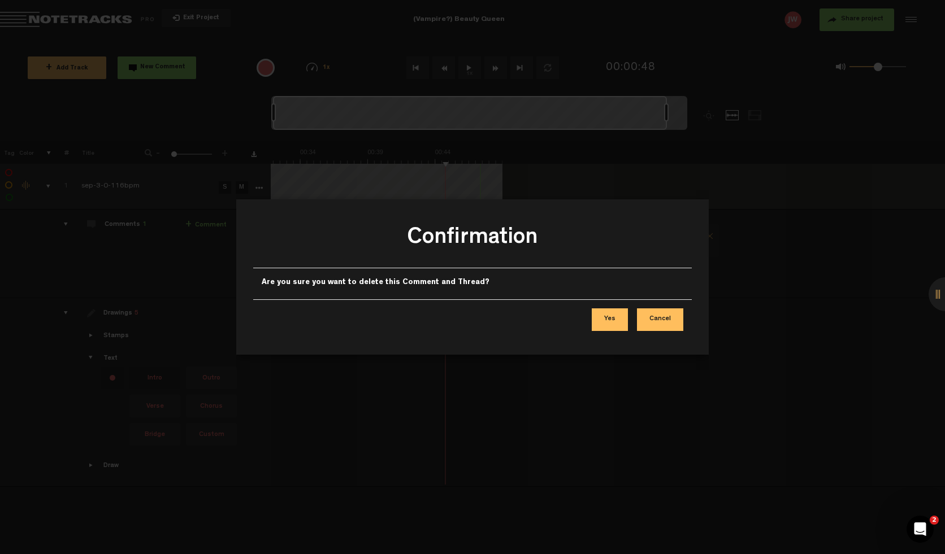
click at [613, 316] on button "Yes" at bounding box center [610, 320] width 36 height 23
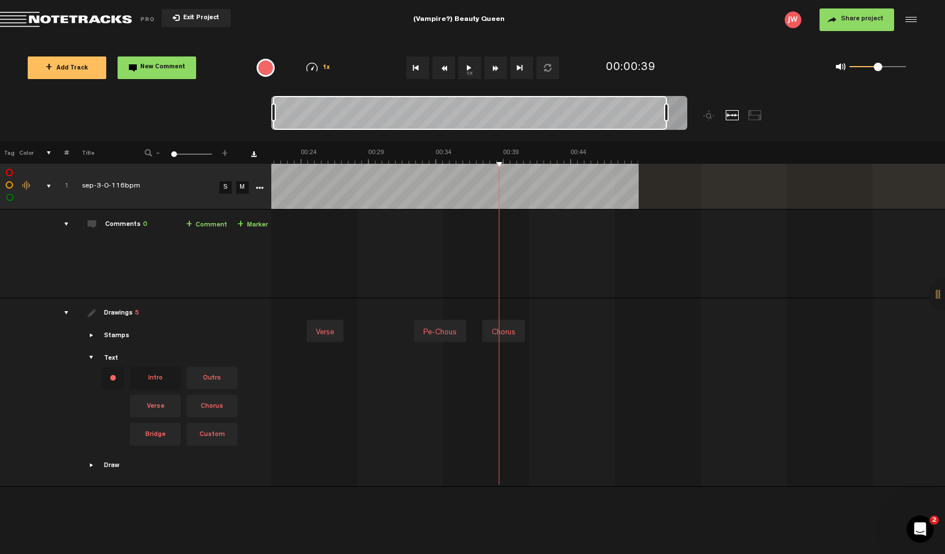
scroll to position [0, 0]
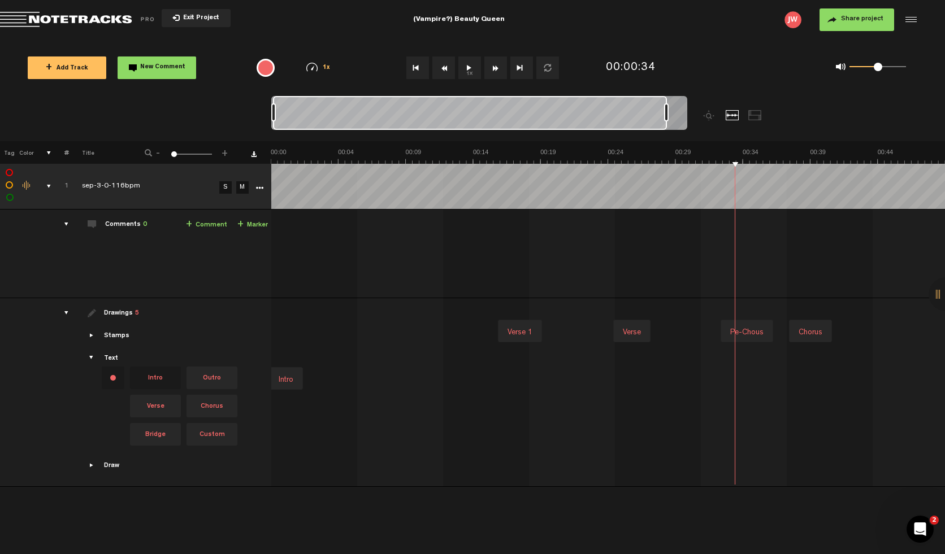
click at [207, 223] on link "+ Comment" at bounding box center [206, 225] width 41 height 13
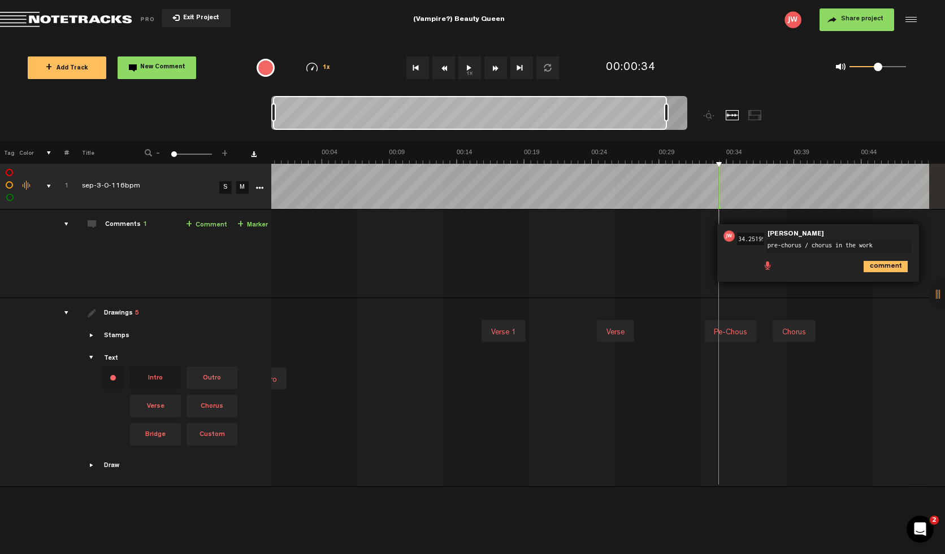
type textarea "pre-chorus / chorus in the works"
click at [866, 17] on span "Share project" at bounding box center [862, 19] width 42 height 7
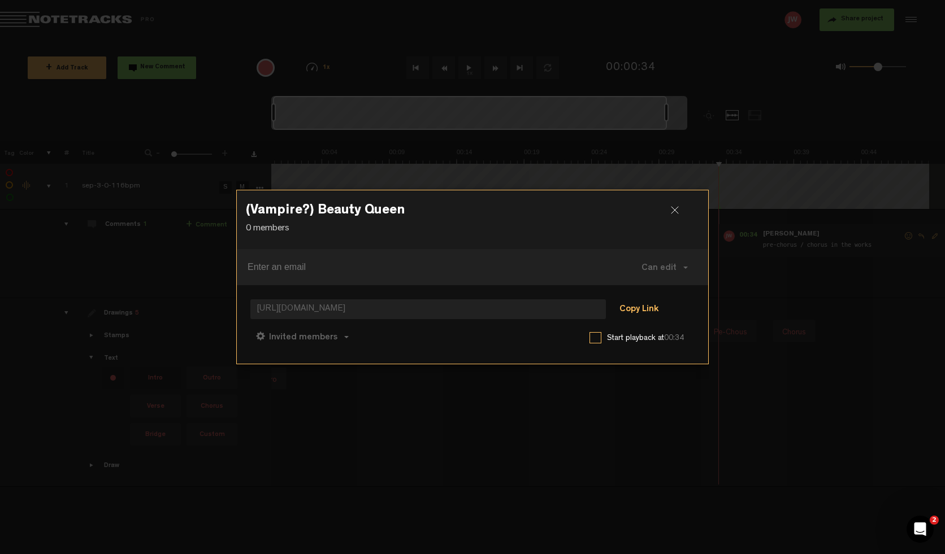
click at [635, 311] on button "Copy Link" at bounding box center [639, 310] width 62 height 23
click at [496, 440] on div "(Vampire?) Beauty Queen 0 members Can edit Can edit Can comment Can view https:…" at bounding box center [472, 277] width 472 height 554
